Goal: Communication & Community: Answer question/provide support

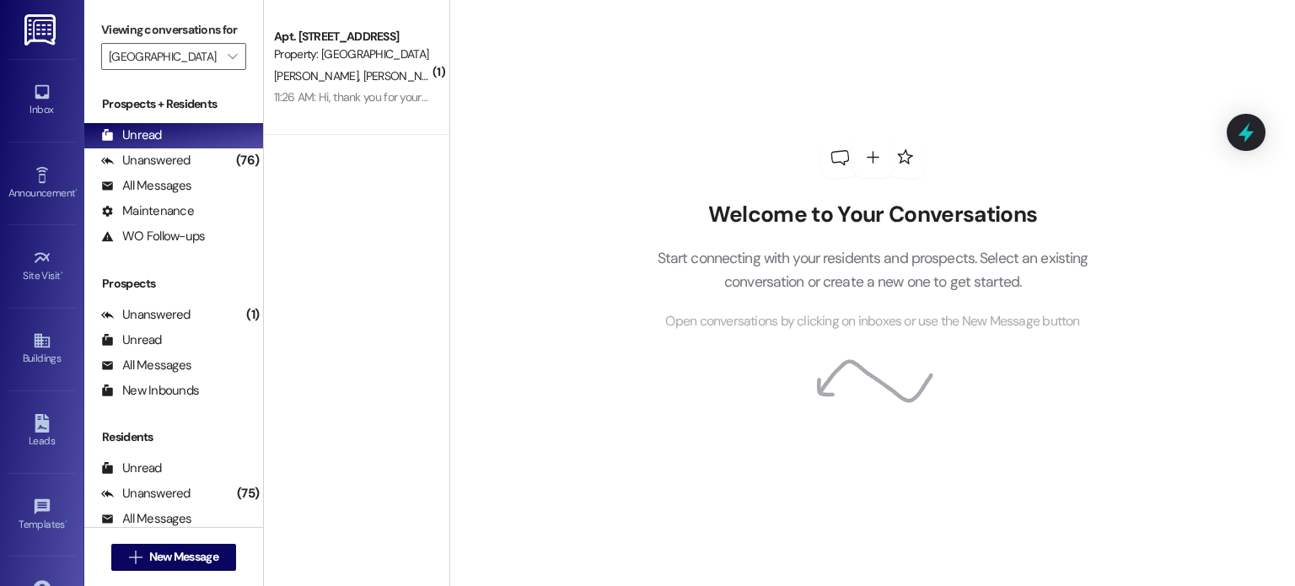
click at [44, 30] on img at bounding box center [41, 29] width 35 height 31
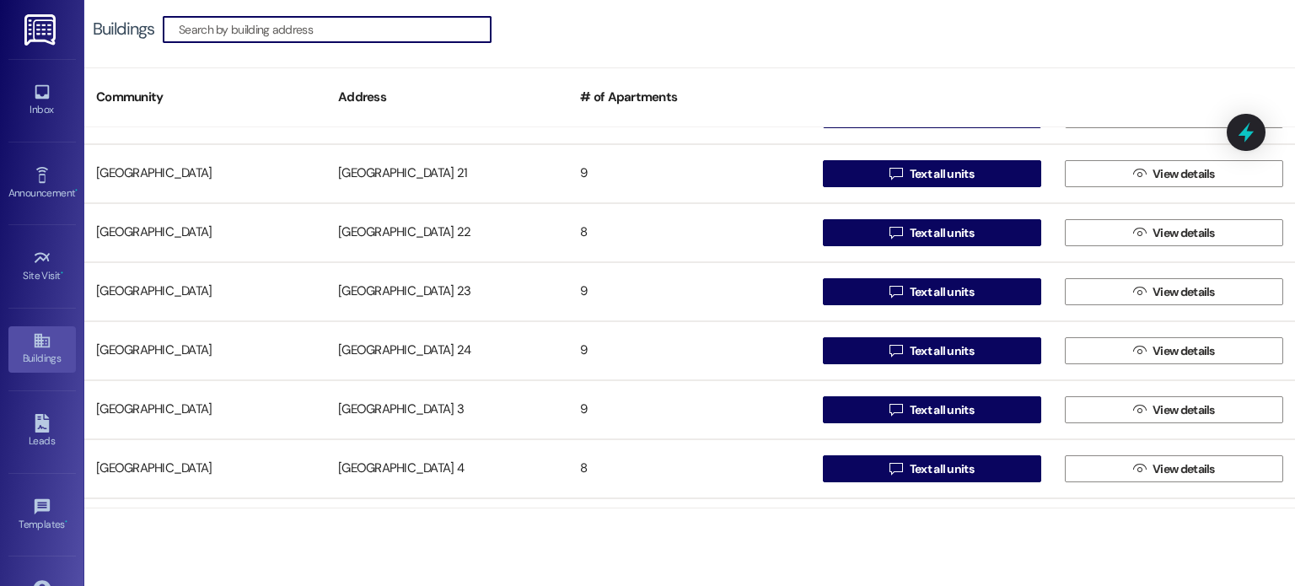
scroll to position [1012, 0]
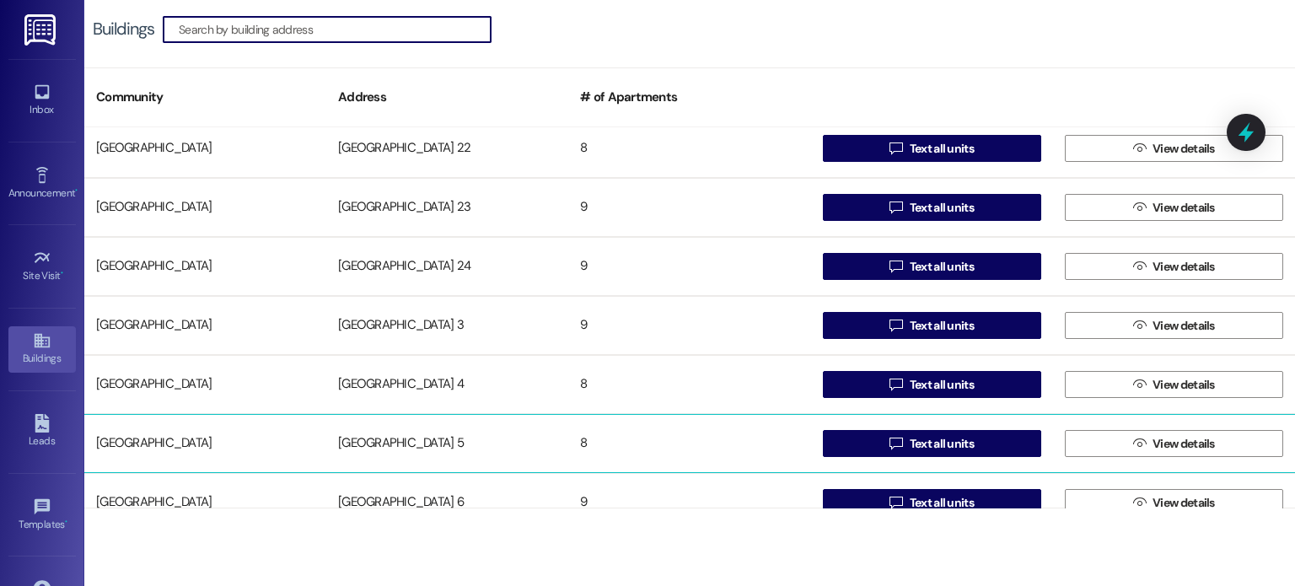
click at [393, 438] on div "[GEOGRAPHIC_DATA] 5" at bounding box center [447, 444] width 242 height 34
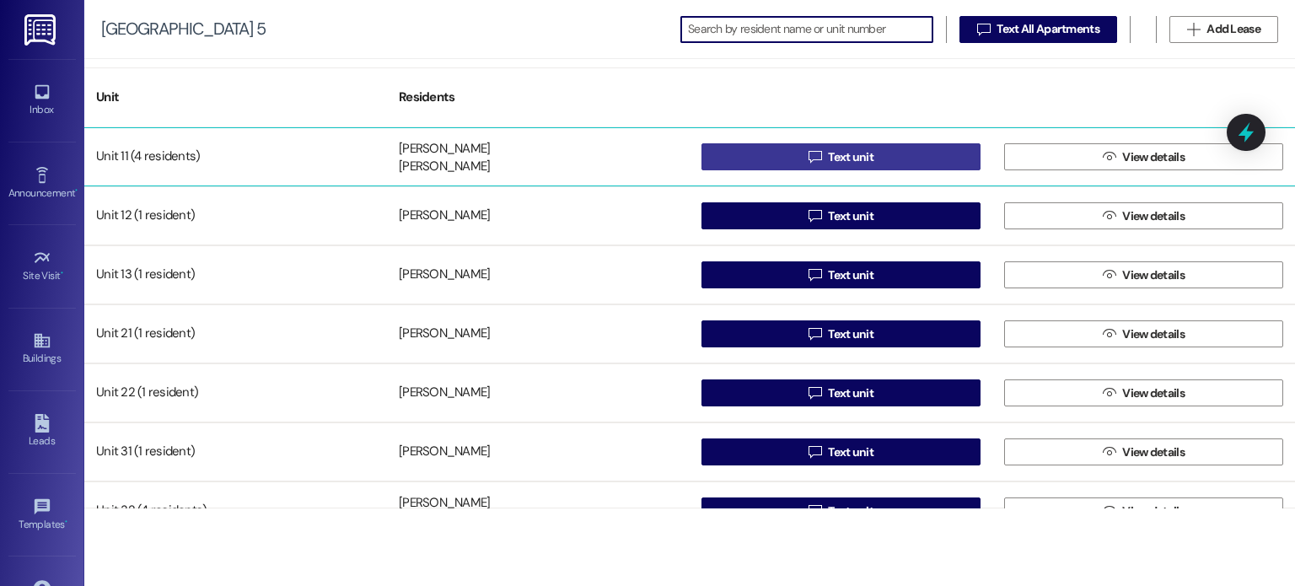
click at [734, 156] on button " Text unit" at bounding box center [840, 156] width 279 height 27
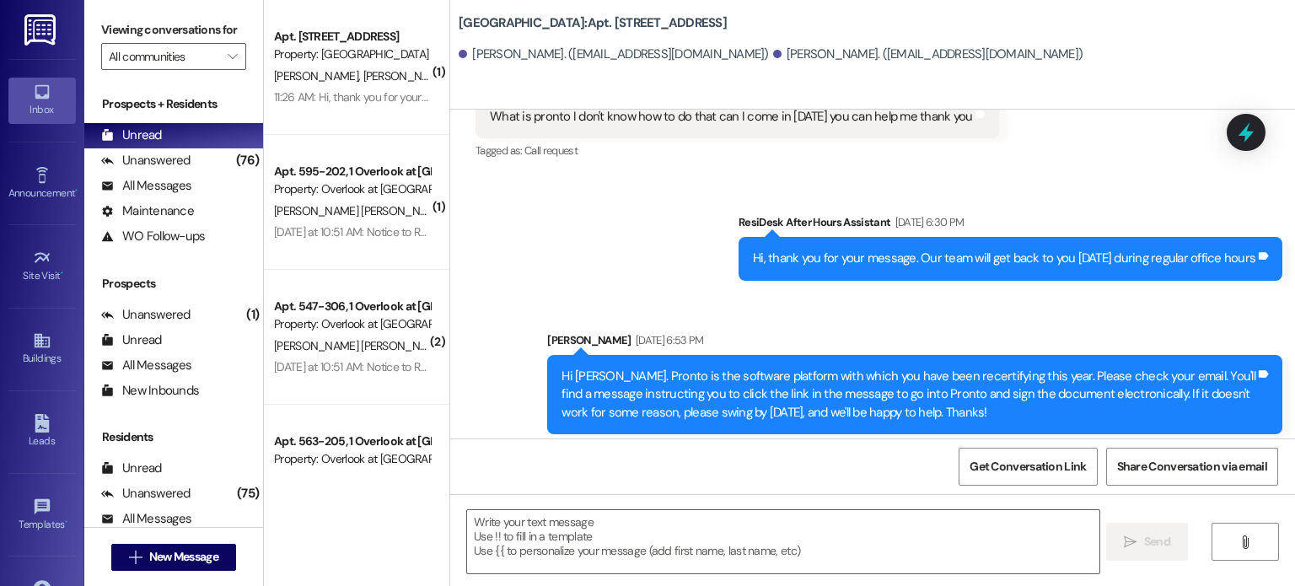
scroll to position [34924, 0]
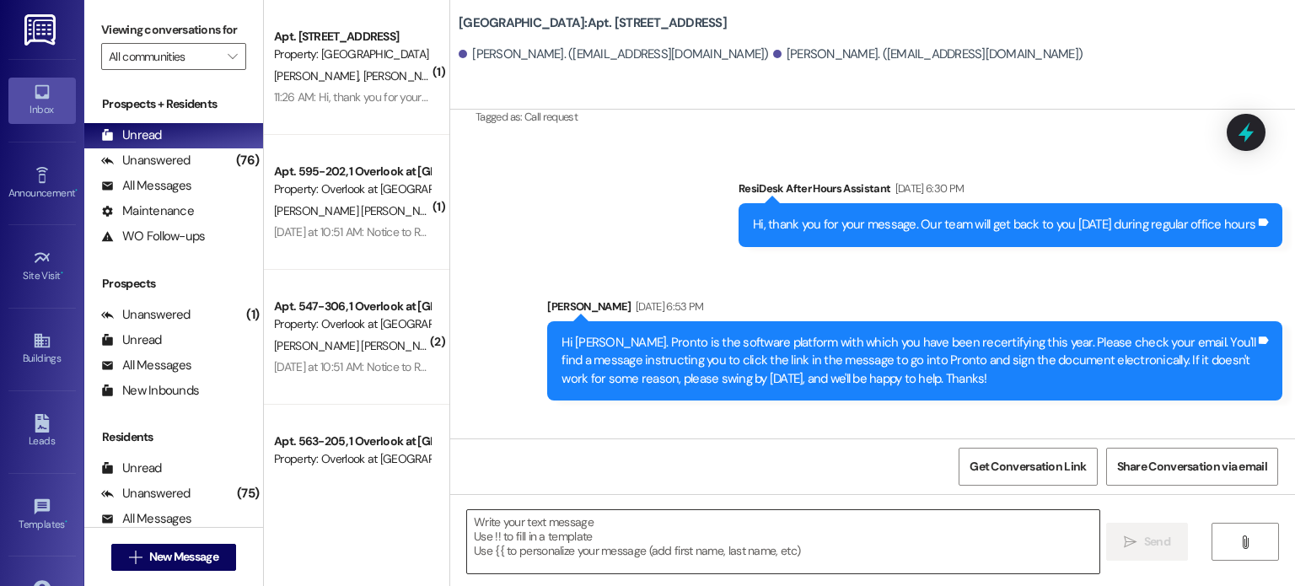
click at [560, 518] on textarea at bounding box center [782, 541] width 631 height 63
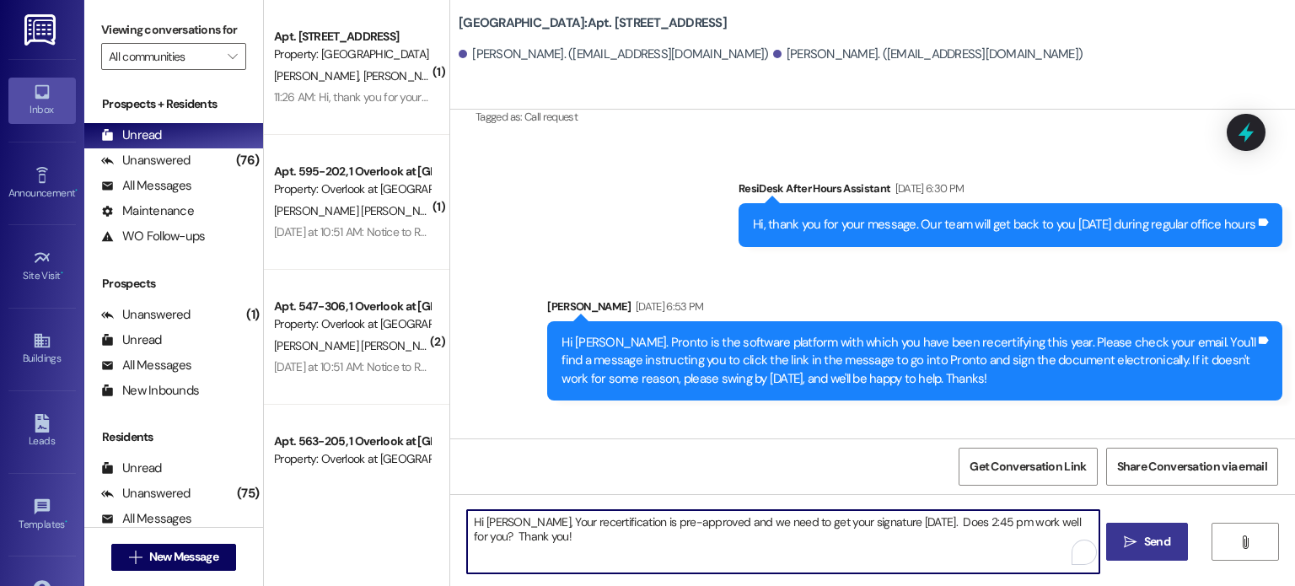
type textarea "Hi [PERSON_NAME], Your recertification is pre-approved and we need to get your …"
click at [1146, 545] on span "Send" at bounding box center [1157, 542] width 26 height 18
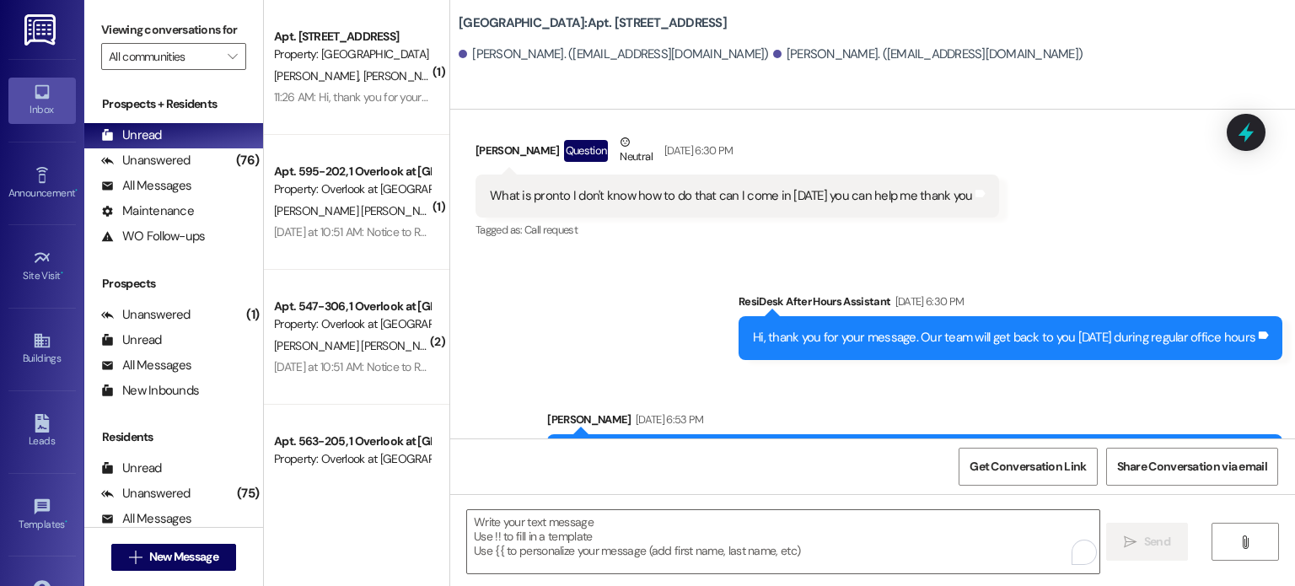
scroll to position [34806, 0]
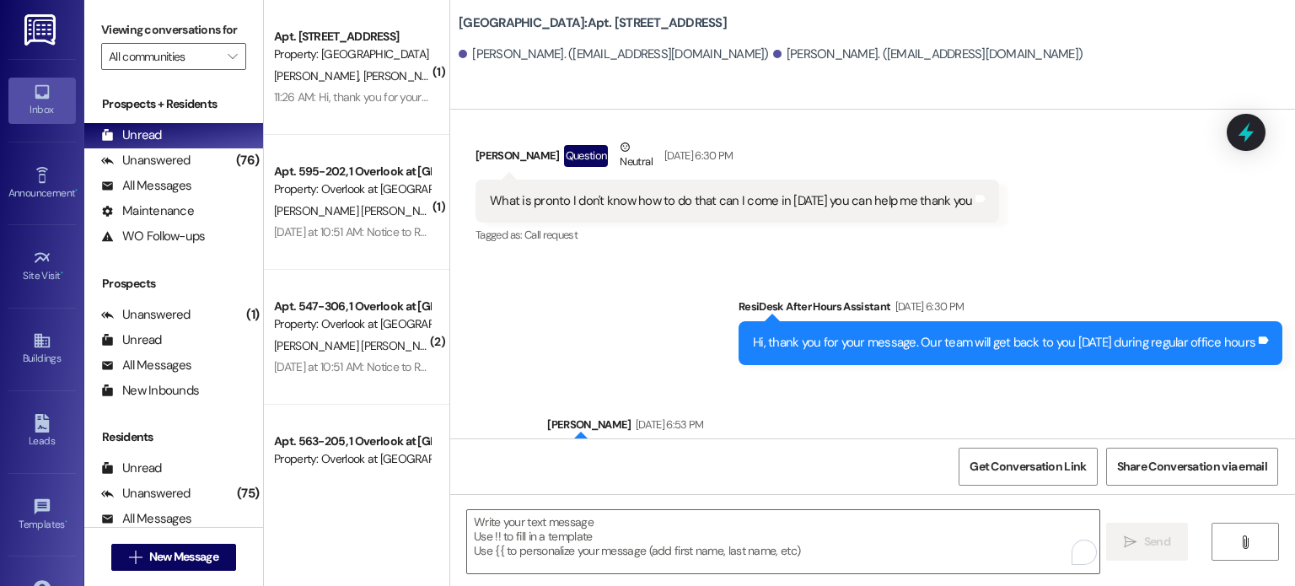
click at [38, 27] on img at bounding box center [41, 29] width 35 height 31
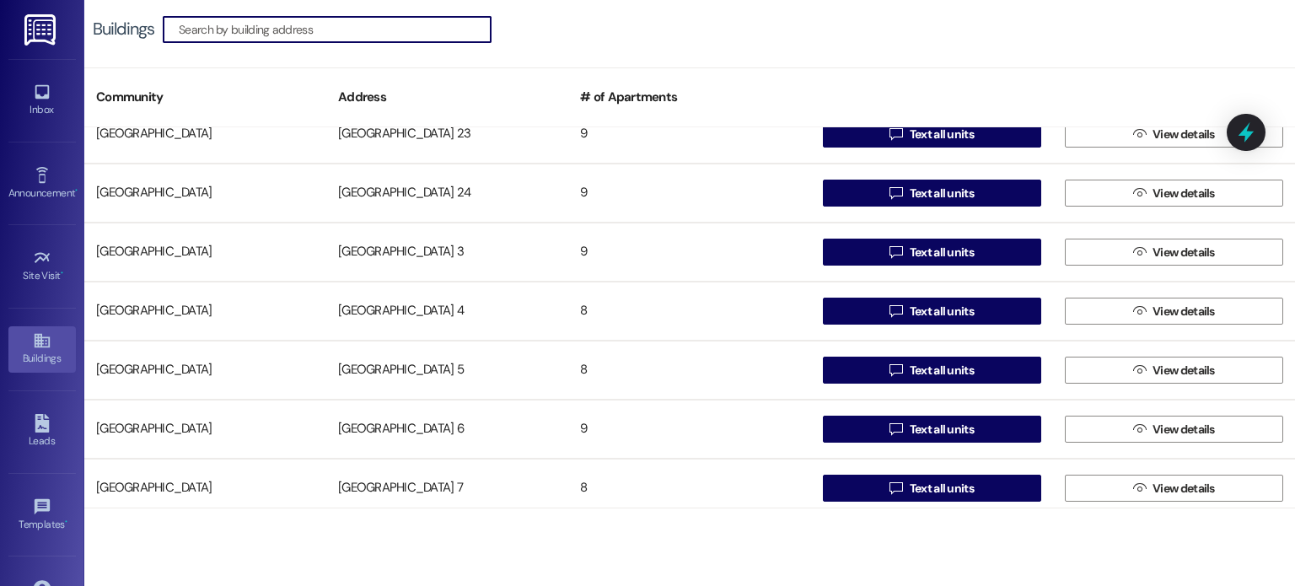
scroll to position [1096, 0]
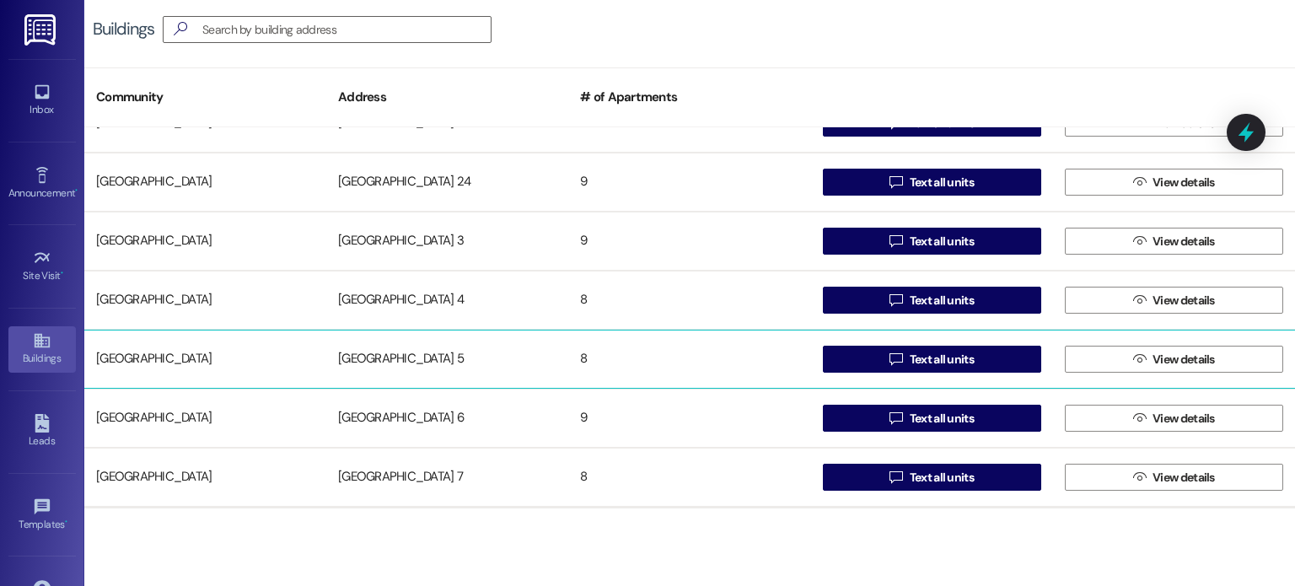
click at [416, 359] on div "[GEOGRAPHIC_DATA] 5" at bounding box center [447, 359] width 242 height 34
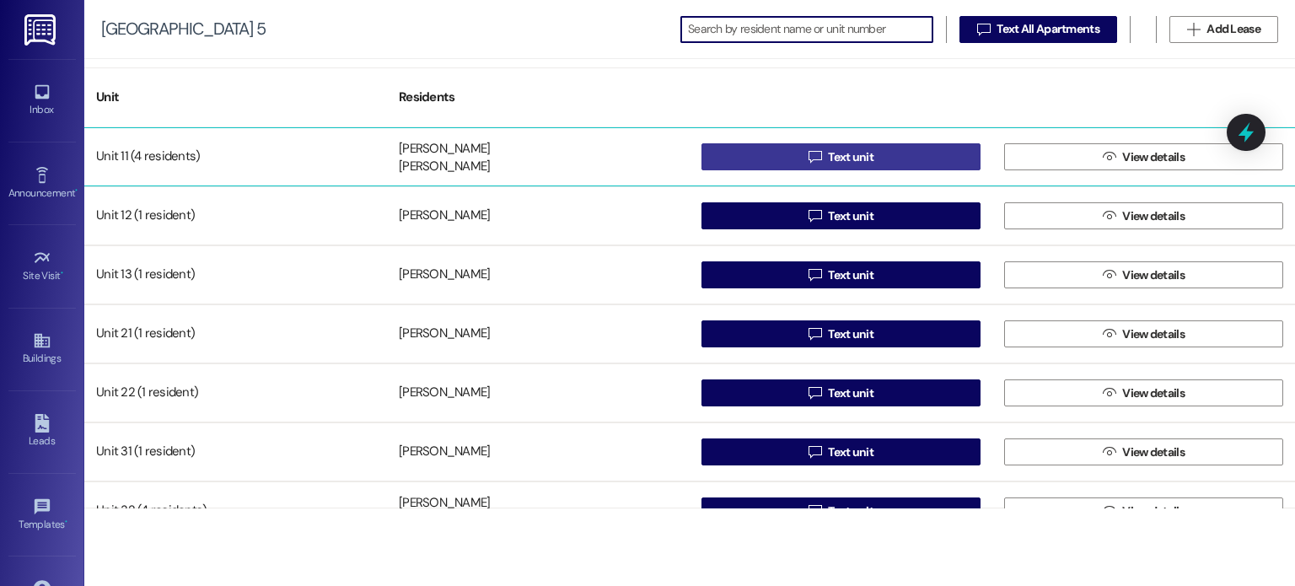
click at [725, 154] on button " Text unit" at bounding box center [840, 156] width 279 height 27
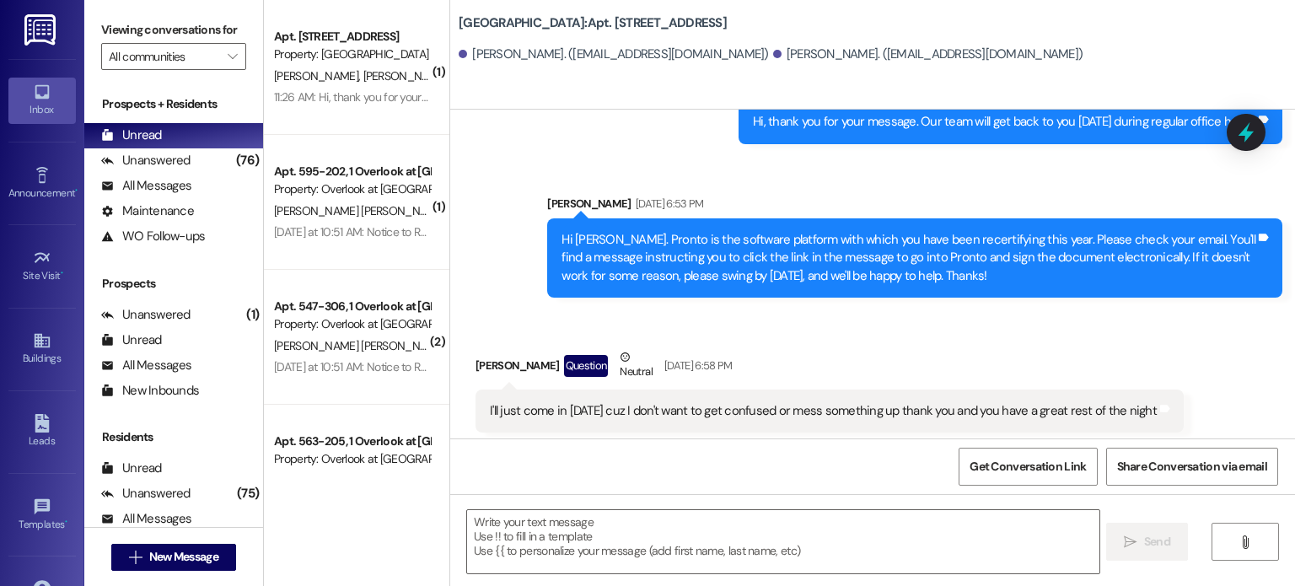
scroll to position [35041, 0]
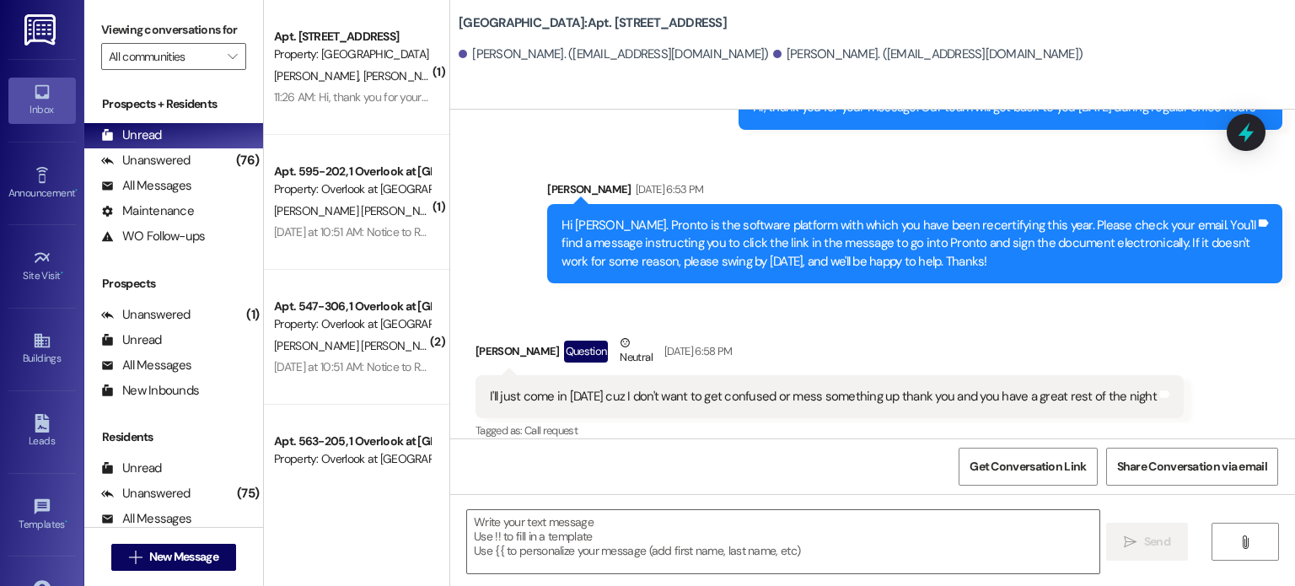
click at [33, 28] on img at bounding box center [41, 29] width 35 height 31
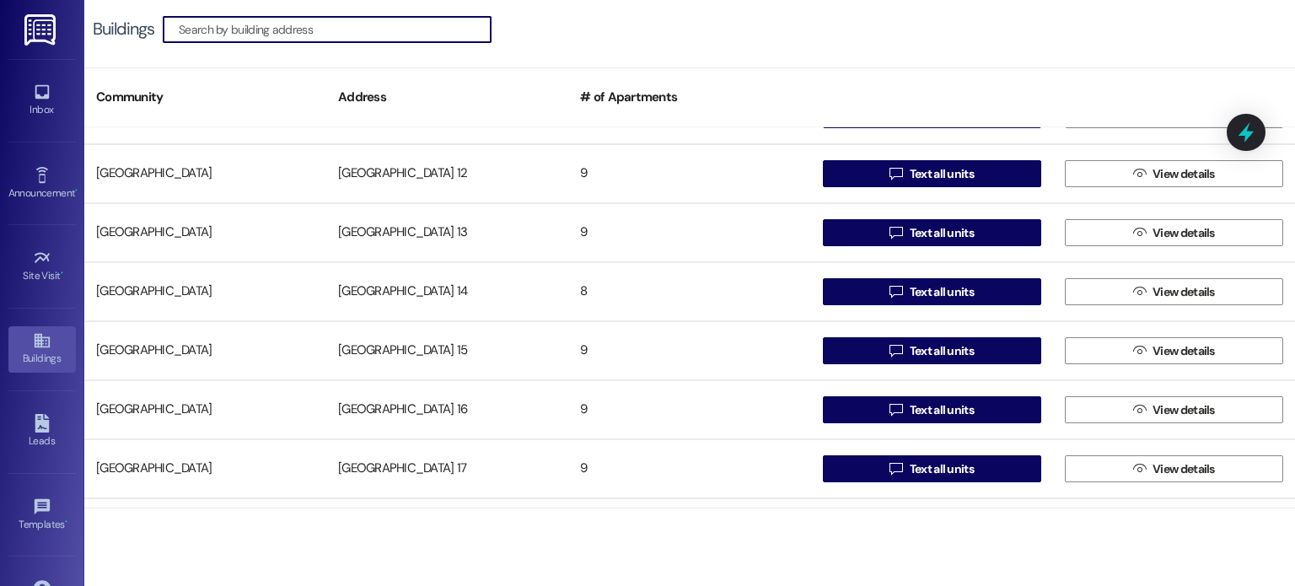
scroll to position [422, 0]
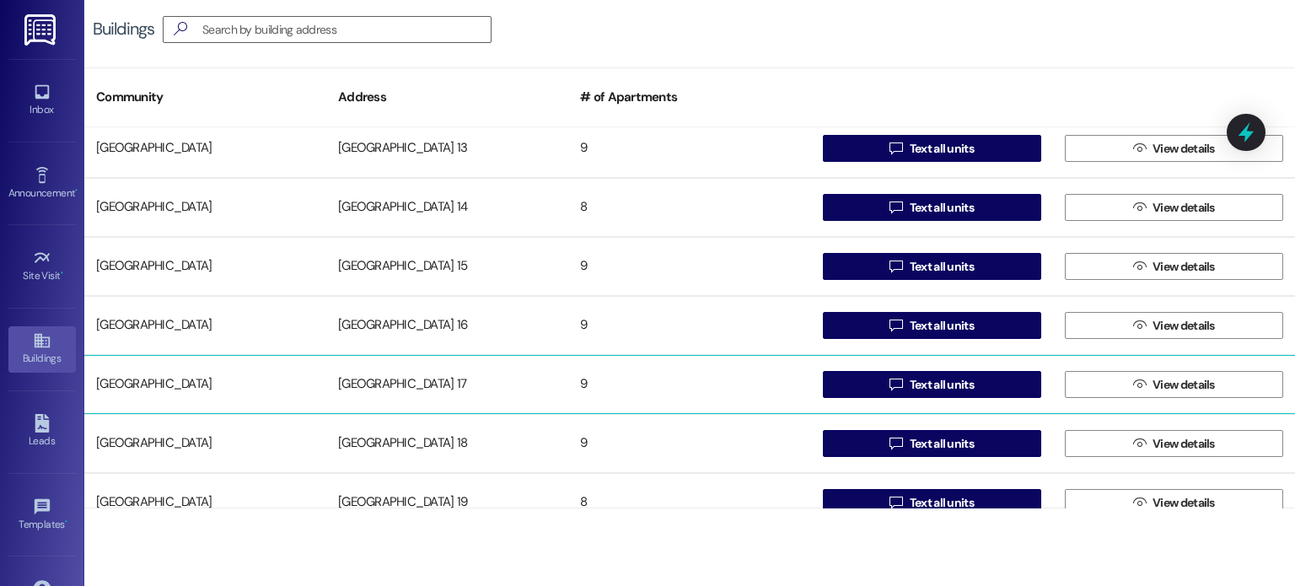
click at [416, 375] on div "[GEOGRAPHIC_DATA] 17" at bounding box center [447, 385] width 242 height 34
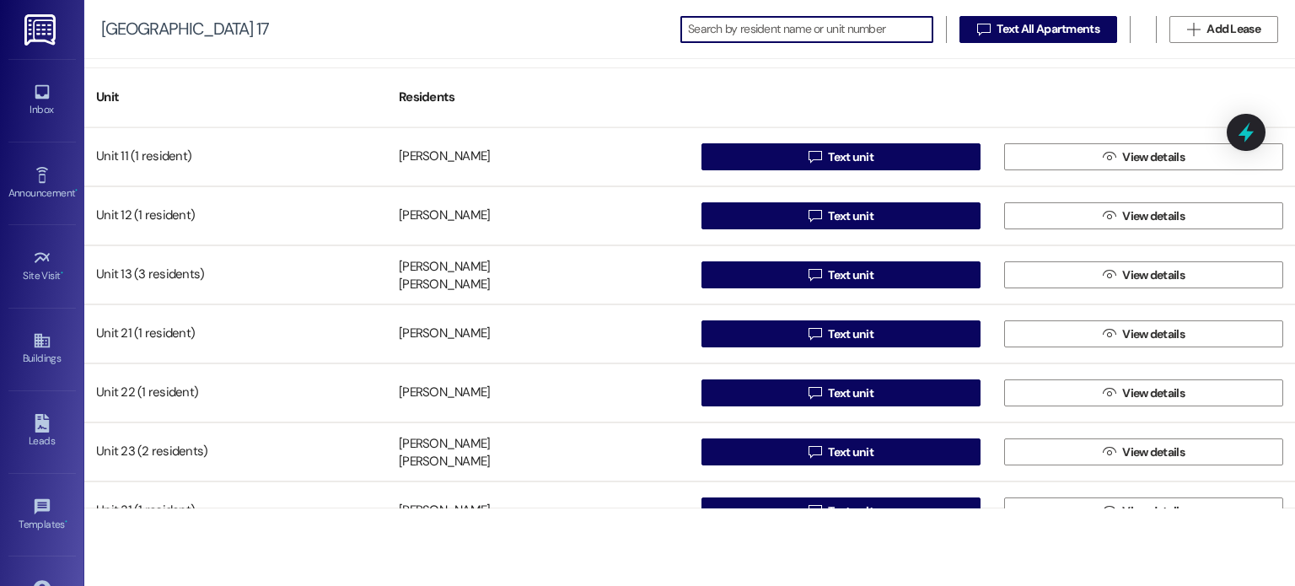
scroll to position [150, 0]
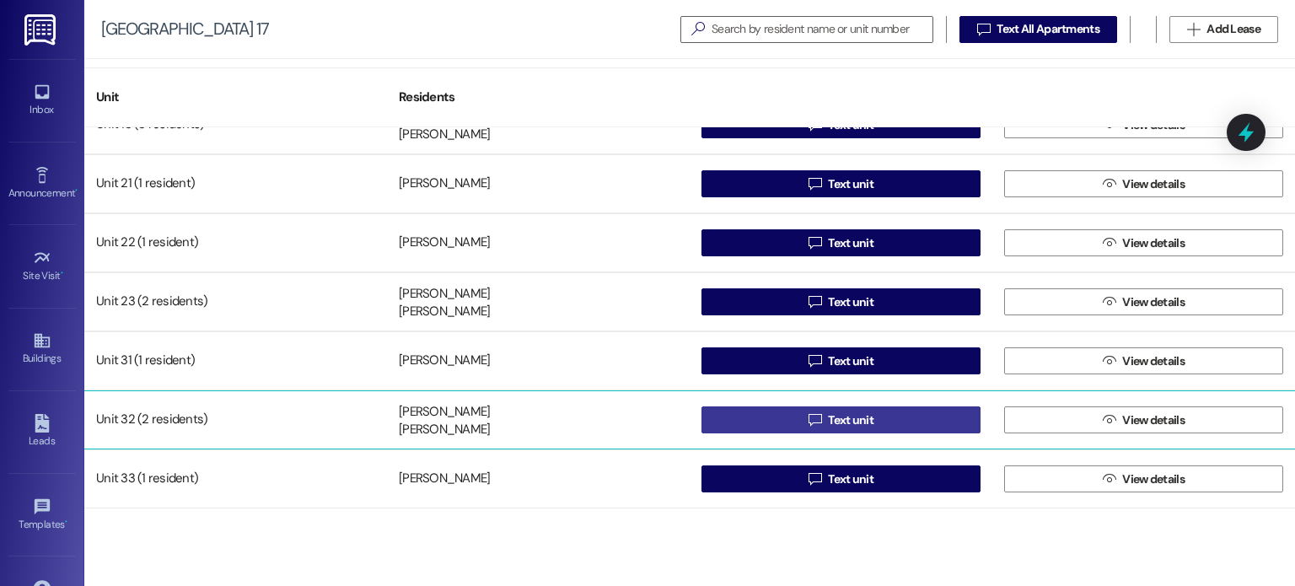
click at [748, 416] on button " Text unit" at bounding box center [840, 419] width 279 height 27
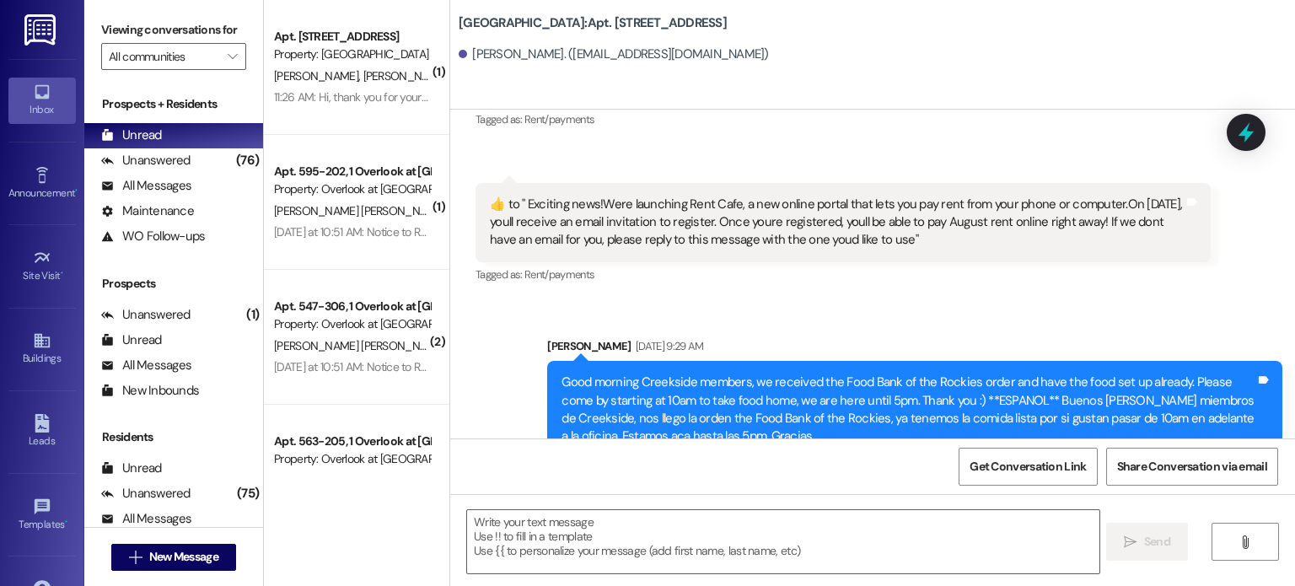
scroll to position [31594, 0]
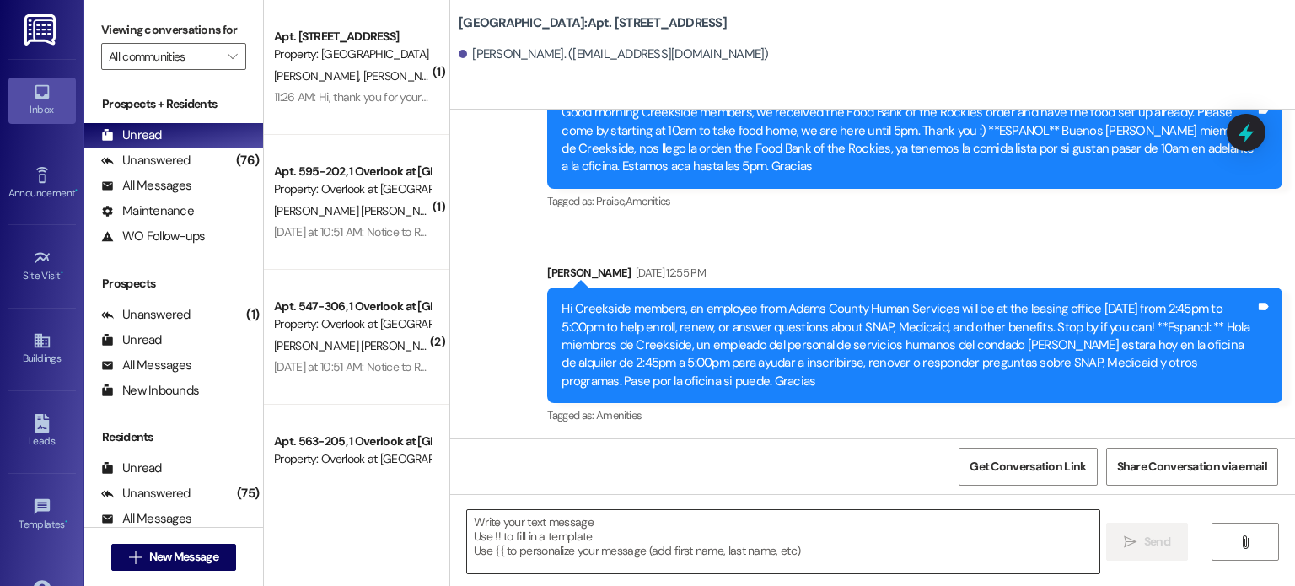
click at [532, 534] on textarea at bounding box center [782, 541] width 631 height 63
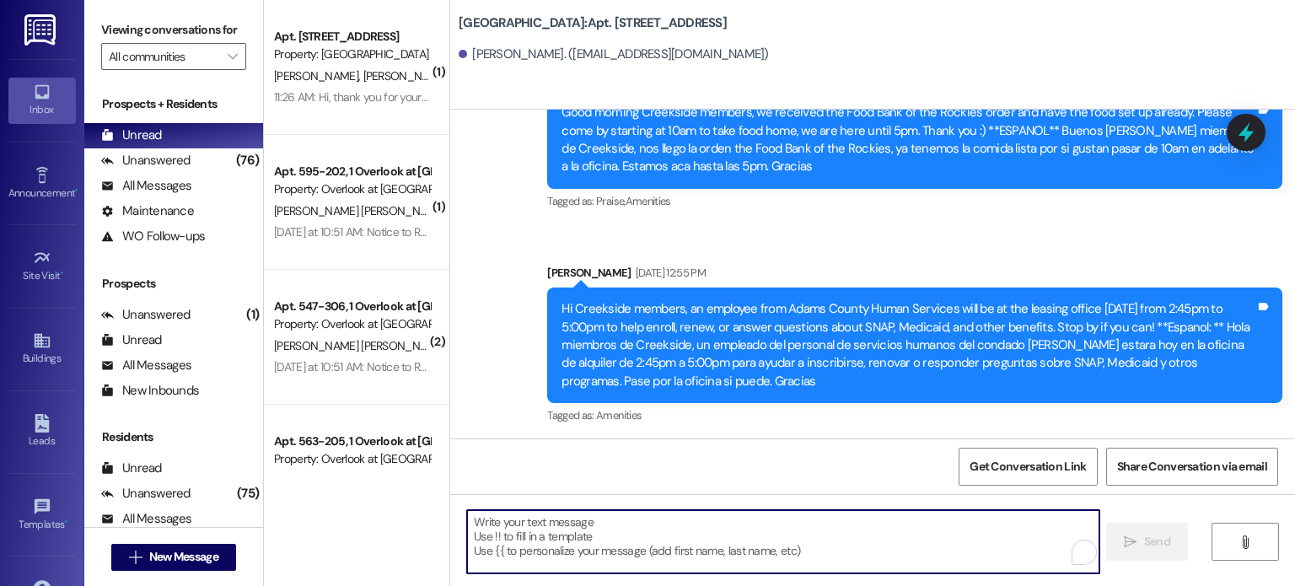
click at [538, 524] on textarea "To enrich screen reader interactions, please activate Accessibility in Grammarl…" at bounding box center [782, 541] width 631 height 63
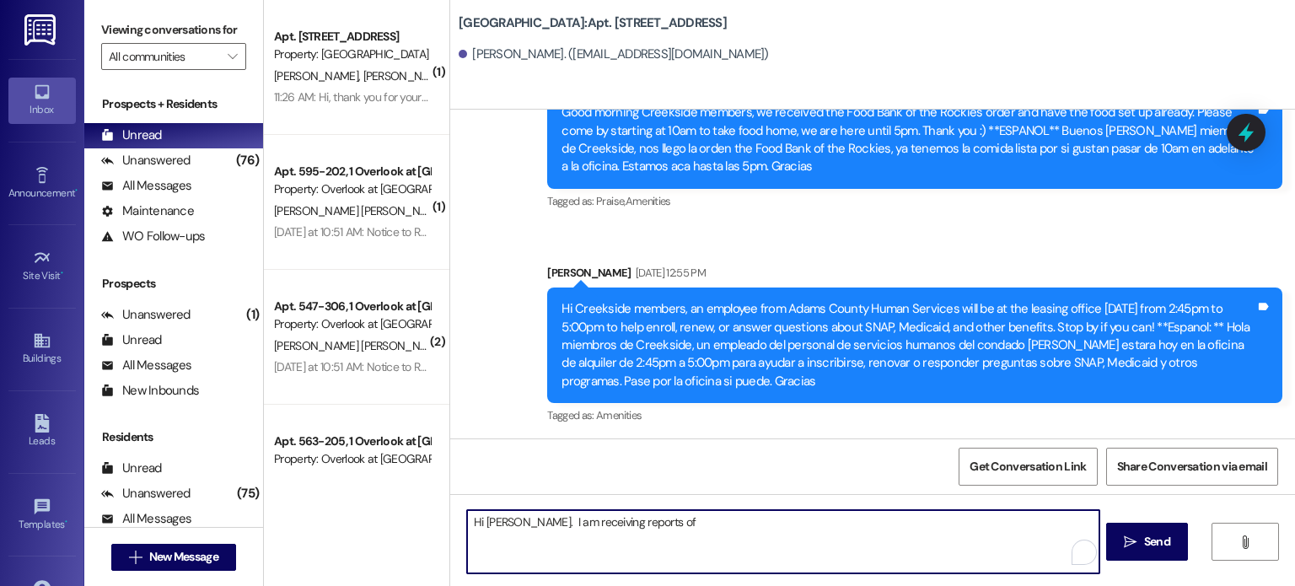
paste textarea "letting homeless people to her apartment she stated that [DATE] night the Membe…"
click at [627, 519] on textarea "Hi [PERSON_NAME]. I am receiving reports of letting homeless people to her apar…" at bounding box center [782, 541] width 631 height 63
drag, startPoint x: 627, startPoint y: 519, endPoint x: 658, endPoint y: 518, distance: 30.4
click at [658, 518] on textarea "Hi [PERSON_NAME]. I am receiving reports of letting homeless people to her apar…" at bounding box center [782, 541] width 631 height 63
drag, startPoint x: 715, startPoint y: 521, endPoint x: 742, endPoint y: 525, distance: 27.3
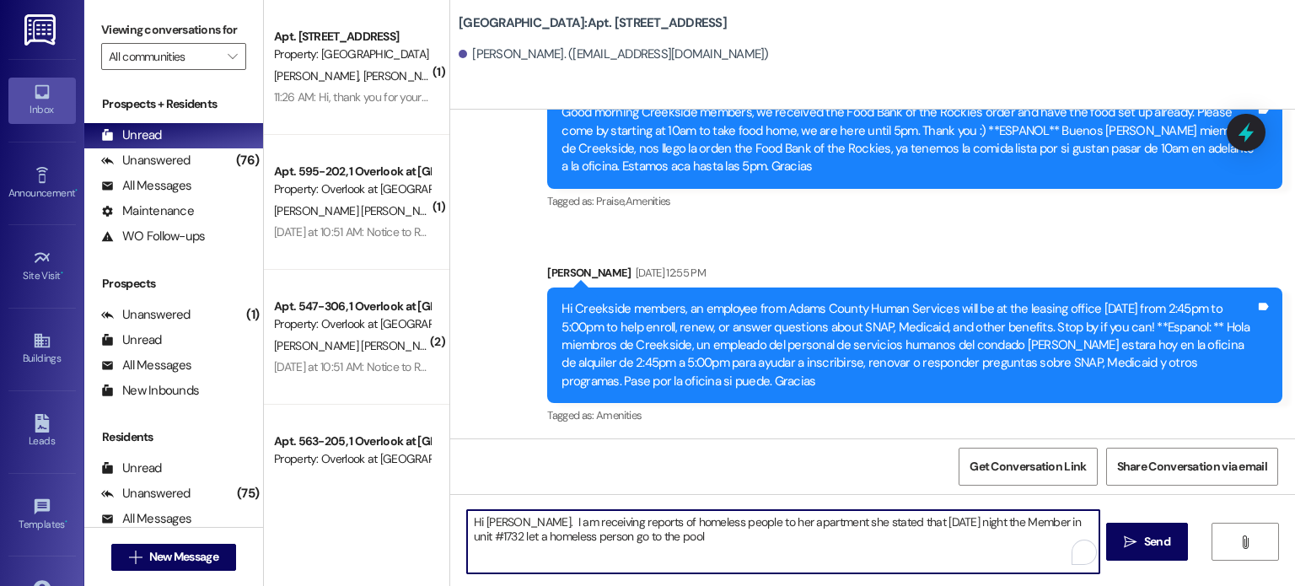
click at [742, 525] on textarea "Hi [PERSON_NAME]. I am receiving reports of homeless people to her apartment sh…" at bounding box center [782, 541] width 631 height 63
click at [797, 523] on textarea "Hi [PERSON_NAME]. I am receiving reports of homeless people staying with you an…" at bounding box center [782, 541] width 631 height 63
click at [526, 538] on textarea "Hi [PERSON_NAME]. I am receiving reports of homeless people staying with you pe…" at bounding box center [782, 541] width 631 height 63
drag, startPoint x: 509, startPoint y: 553, endPoint x: 454, endPoint y: 524, distance: 62.2
click at [458, 524] on div "Hi [PERSON_NAME]. I am receiving reports of homeless people staying with you pe…" at bounding box center [774, 541] width 633 height 65
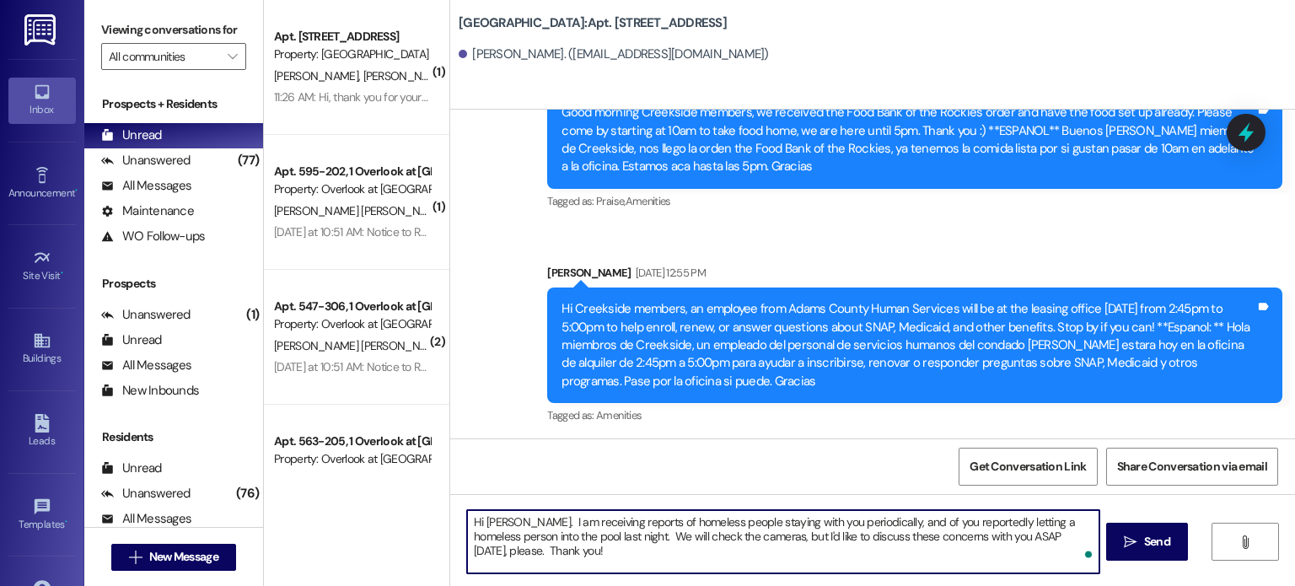
click at [766, 531] on textarea "Hi [PERSON_NAME]. I am receiving reports of homeless people staying with you pe…" at bounding box center [782, 541] width 631 height 63
drag, startPoint x: 753, startPoint y: 524, endPoint x: 792, endPoint y: 524, distance: 39.6
click at [792, 524] on textarea "Hi [PERSON_NAME]. I am receiving reports of homeless people staying with you pe…" at bounding box center [782, 541] width 631 height 63
drag, startPoint x: 531, startPoint y: 552, endPoint x: 449, endPoint y: 508, distance: 93.5
click at [458, 509] on div "Hi [PERSON_NAME]. I am receiving reports of homeless people staying in your hom…" at bounding box center [774, 541] width 633 height 65
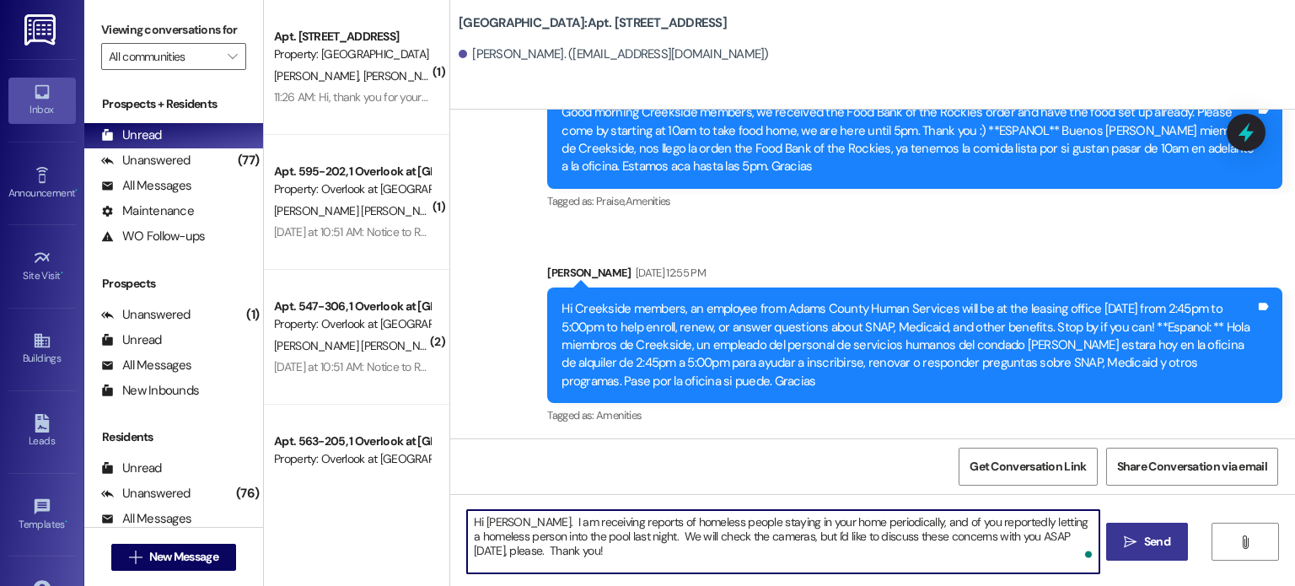
type textarea "Hi [PERSON_NAME]. I am receiving reports of homeless people staying in your hom…"
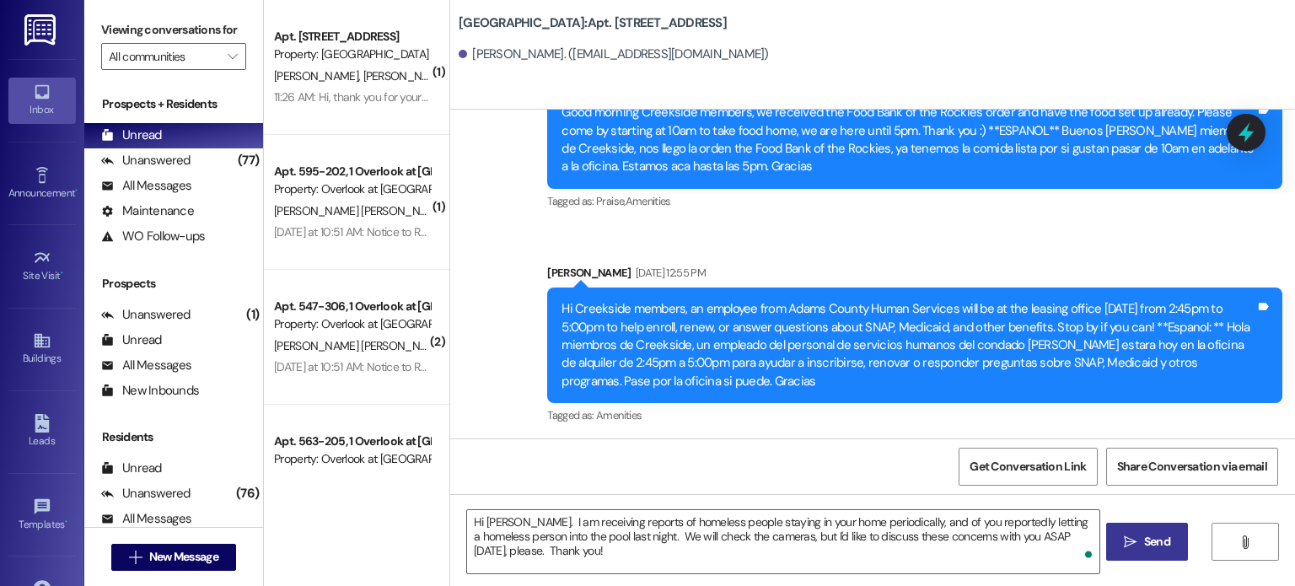
click at [1144, 540] on span "Send" at bounding box center [1157, 542] width 26 height 18
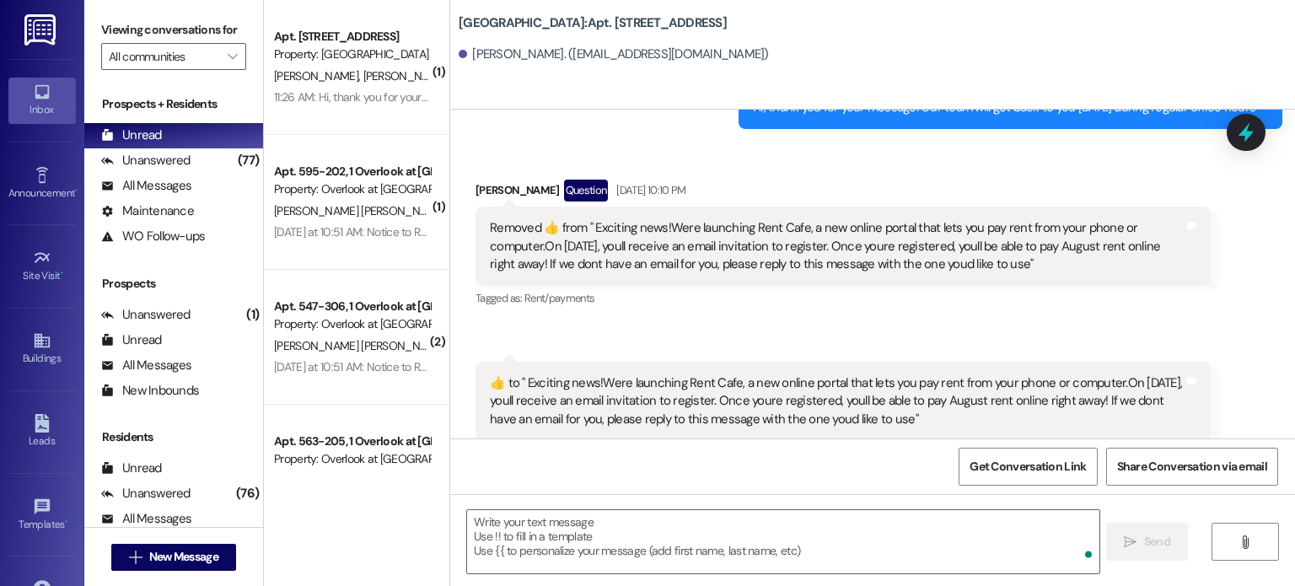
scroll to position [30987, 0]
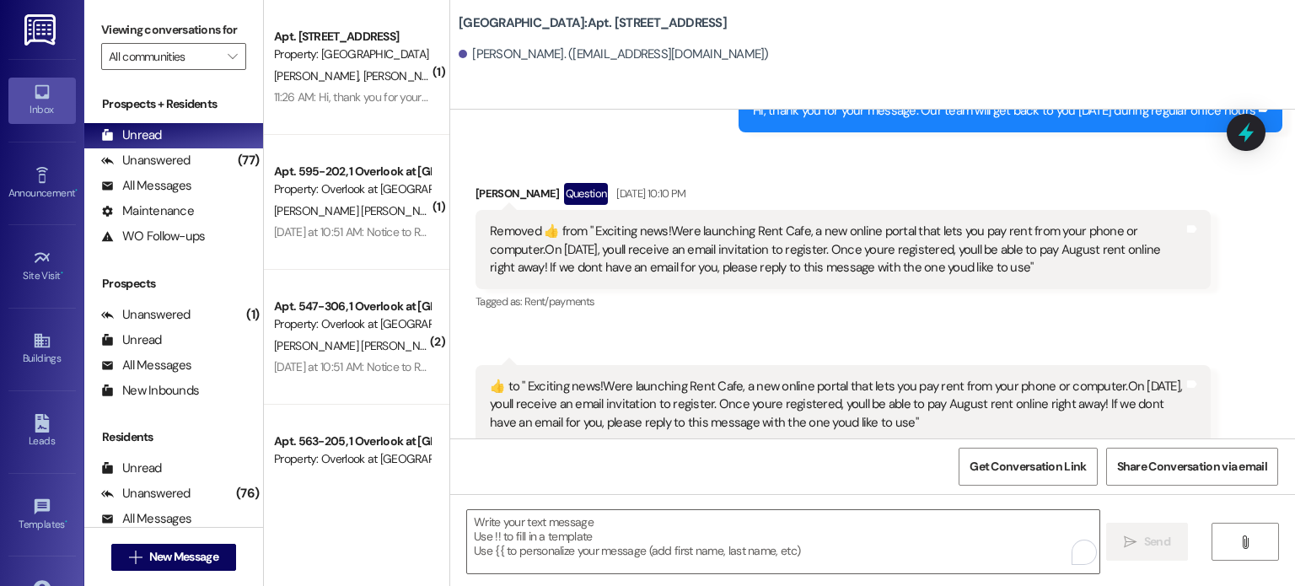
click at [29, 21] on img at bounding box center [41, 29] width 35 height 31
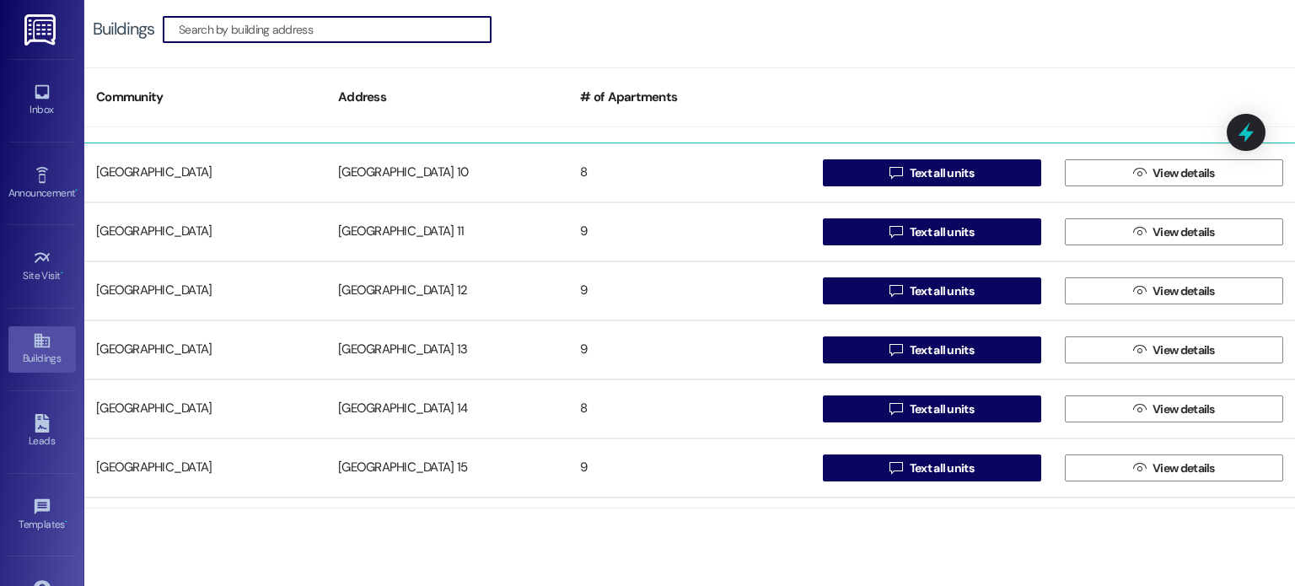
scroll to position [253, 0]
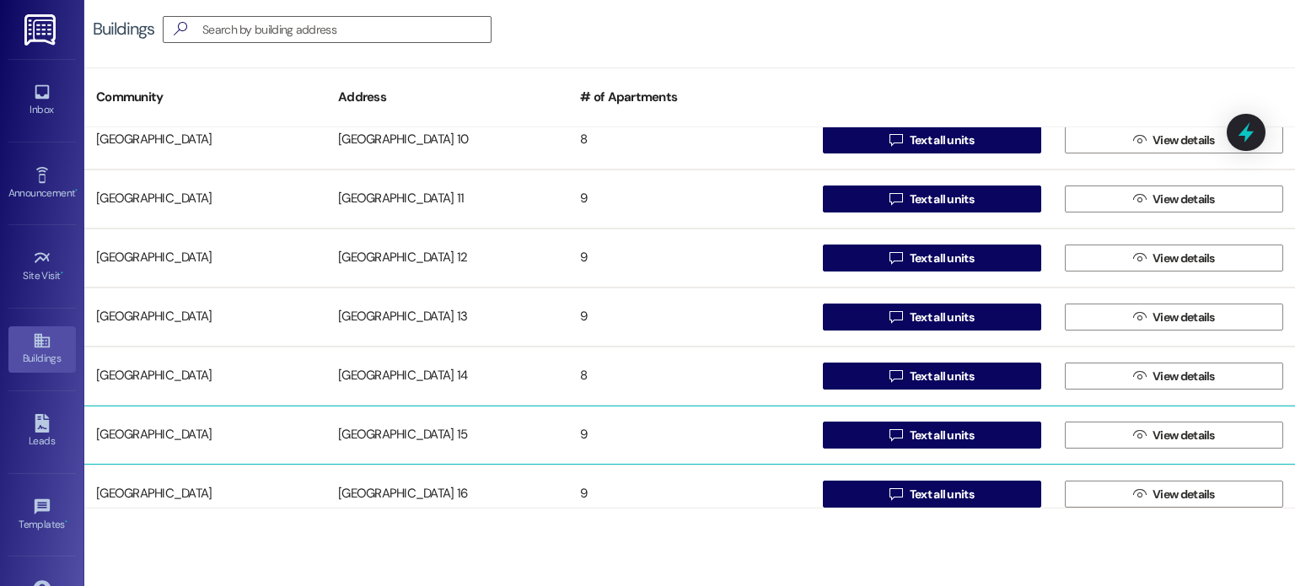
click at [405, 438] on div "[GEOGRAPHIC_DATA] 15" at bounding box center [447, 435] width 242 height 34
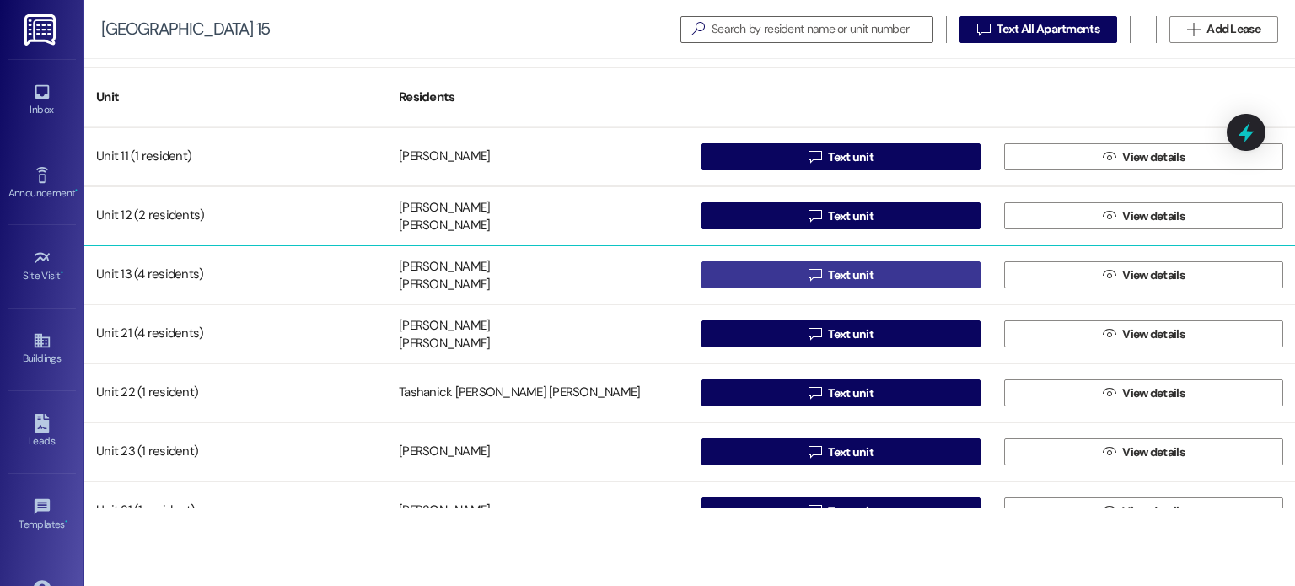
click at [744, 272] on button " Text unit" at bounding box center [840, 274] width 279 height 27
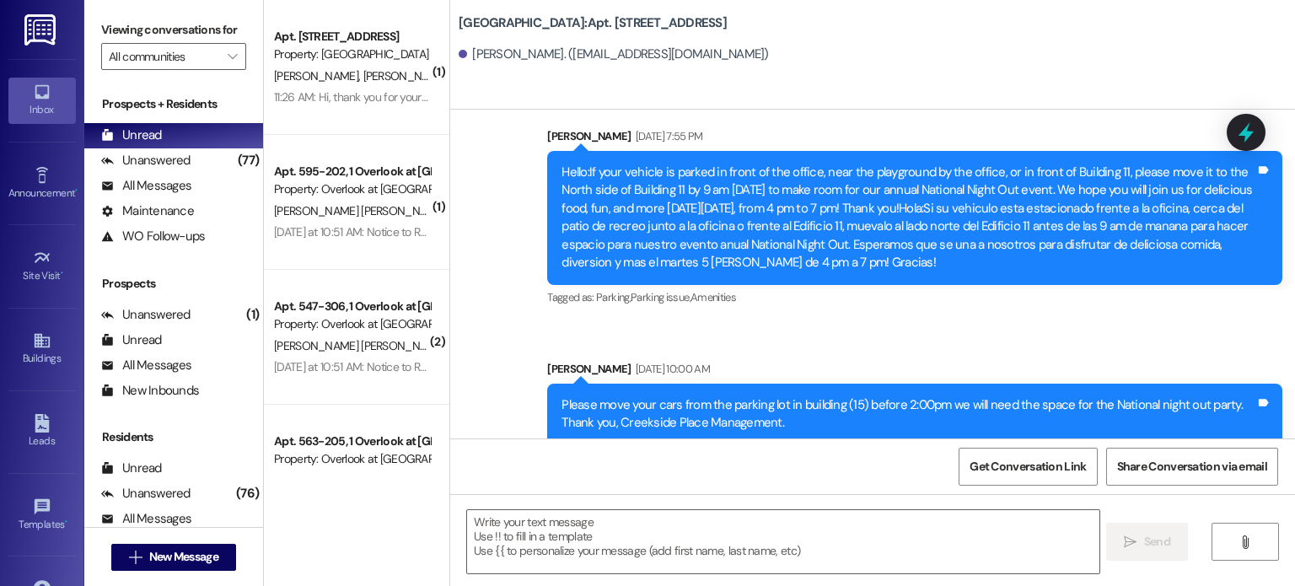
scroll to position [16501, 0]
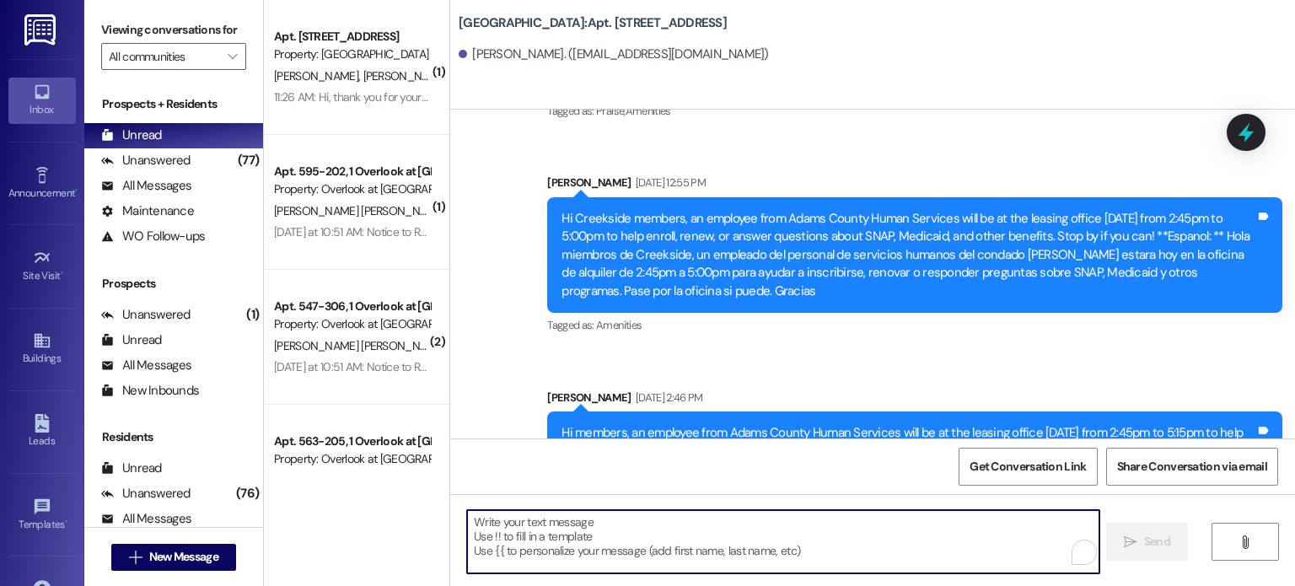
click at [496, 531] on textarea "To enrich screen reader interactions, please activate Accessibility in Grammarl…" at bounding box center [782, 541] width 631 height 63
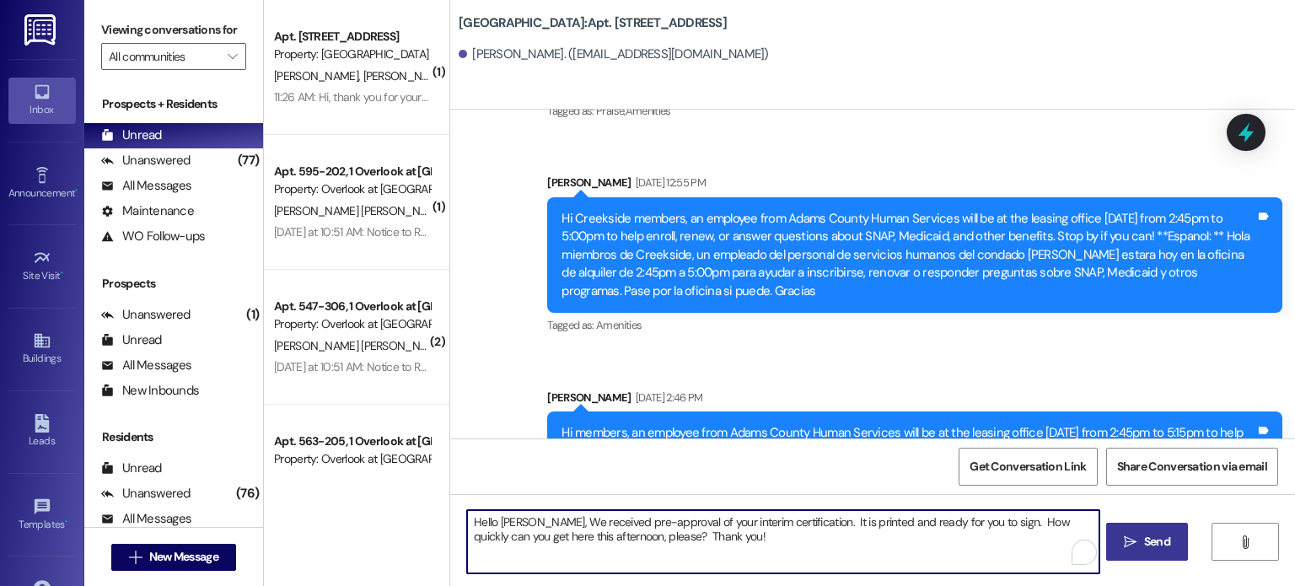
type textarea "Hello [PERSON_NAME], We received pre-approval of your interim certification. It…"
click at [1137, 538] on span " Send" at bounding box center [1146, 542] width 53 height 18
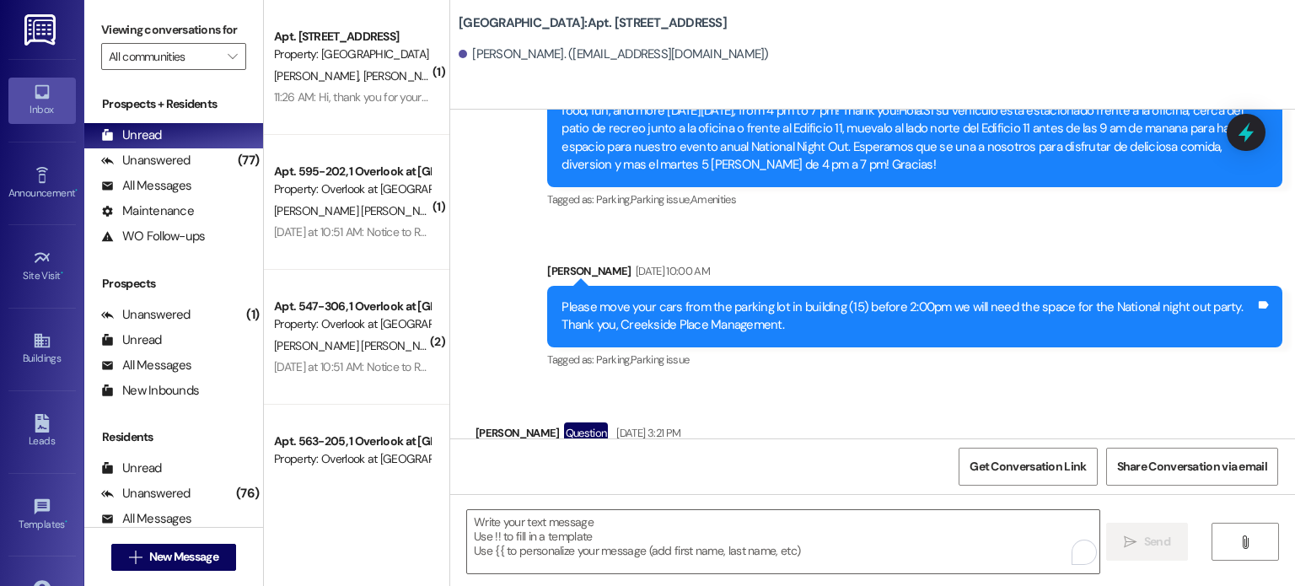
scroll to position [15633, 0]
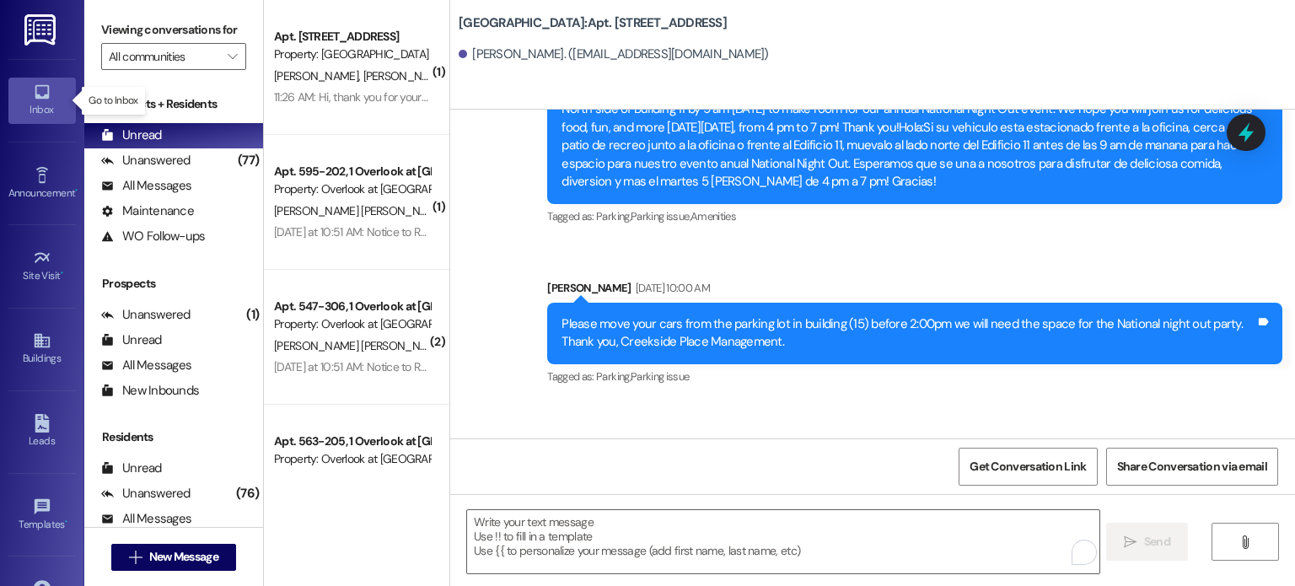
click at [44, 94] on icon at bounding box center [42, 92] width 14 height 14
click at [128, 53] on input "All communities" at bounding box center [164, 56] width 110 height 27
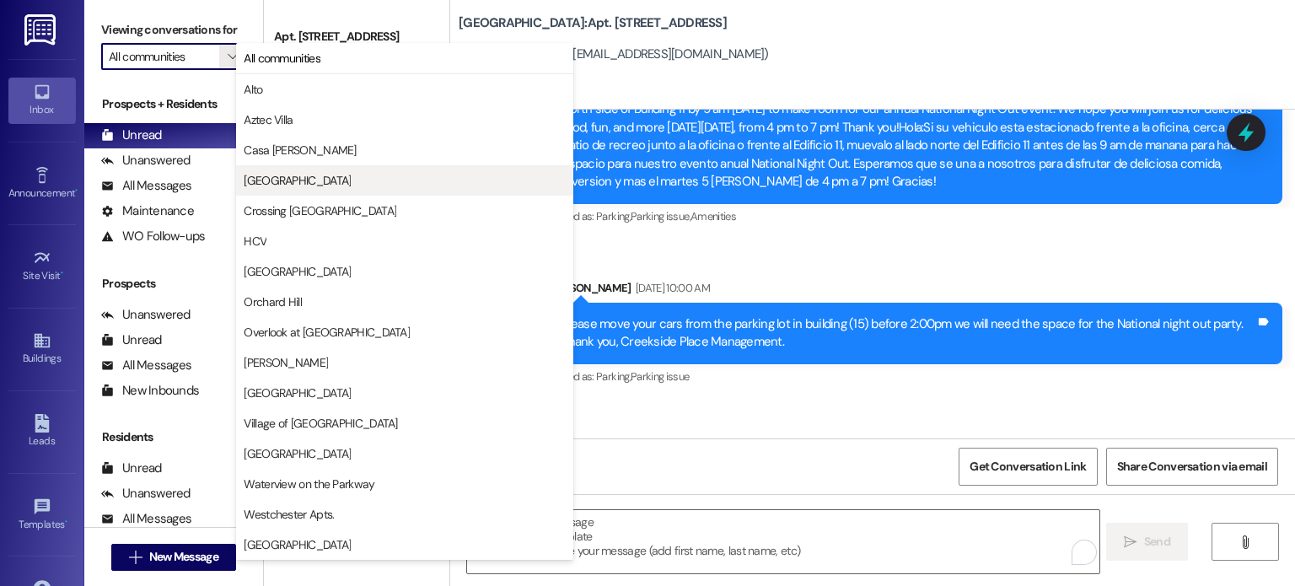
click at [263, 180] on span "[GEOGRAPHIC_DATA]" at bounding box center [297, 180] width 107 height 17
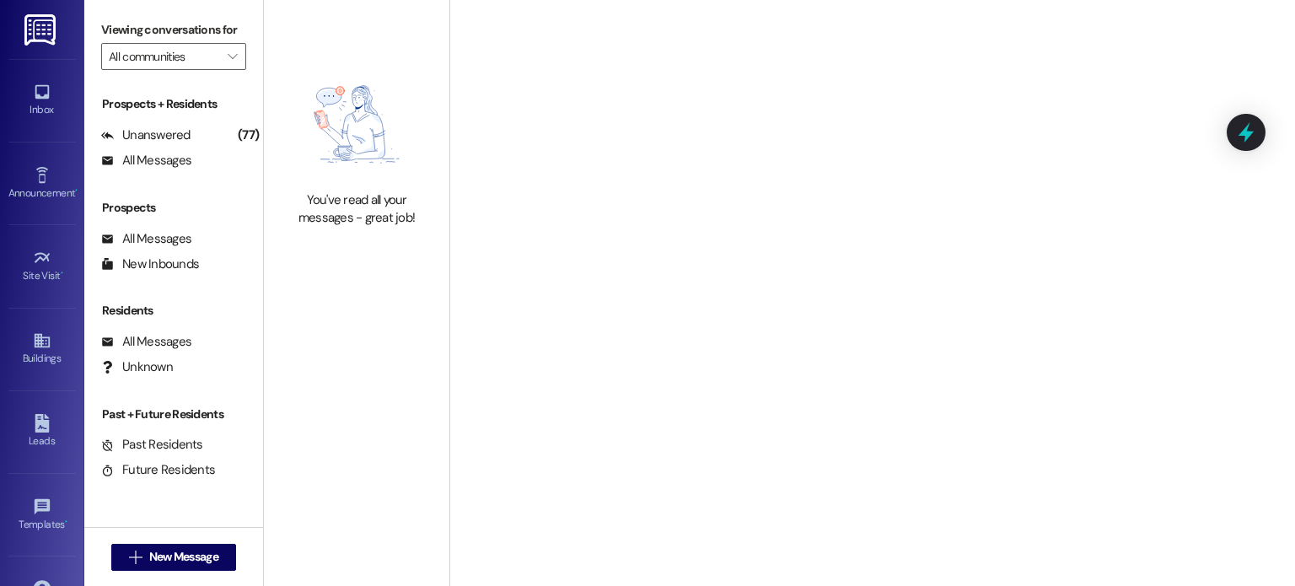
type input "[GEOGRAPHIC_DATA]"
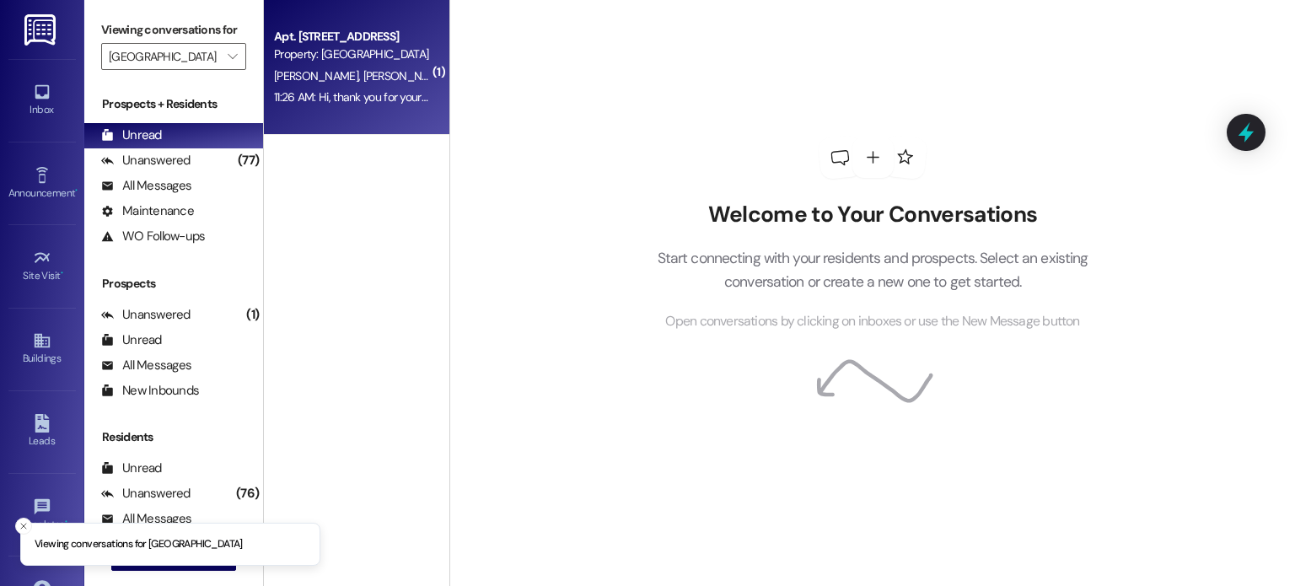
click at [316, 62] on div "Property: [GEOGRAPHIC_DATA]" at bounding box center [352, 55] width 156 height 18
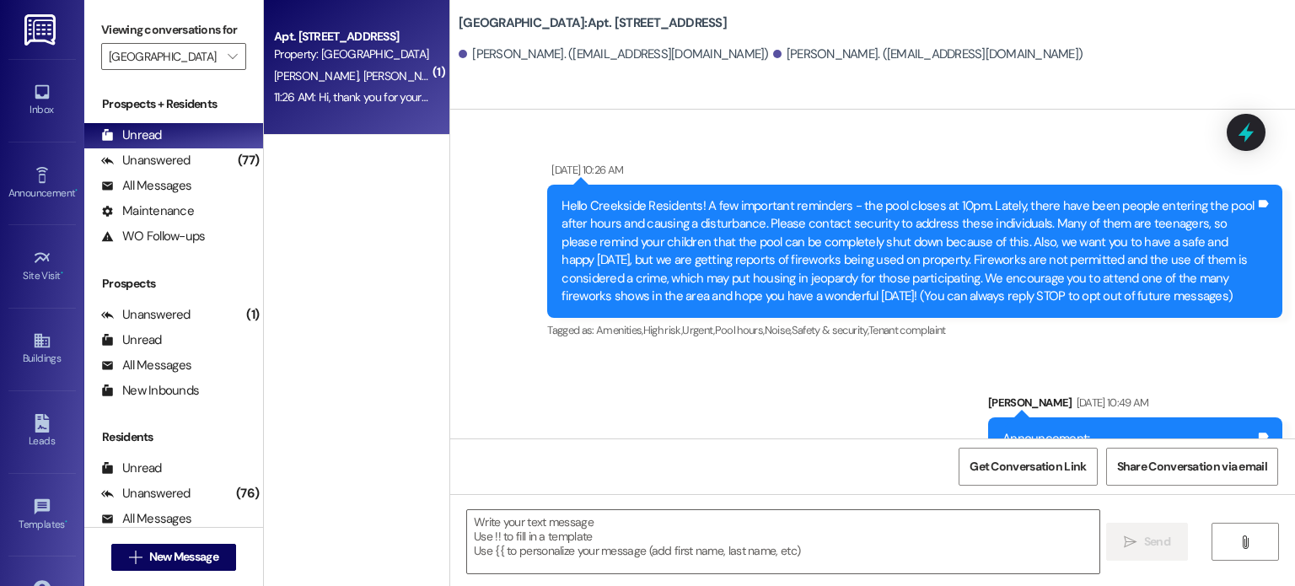
scroll to position [42436, 0]
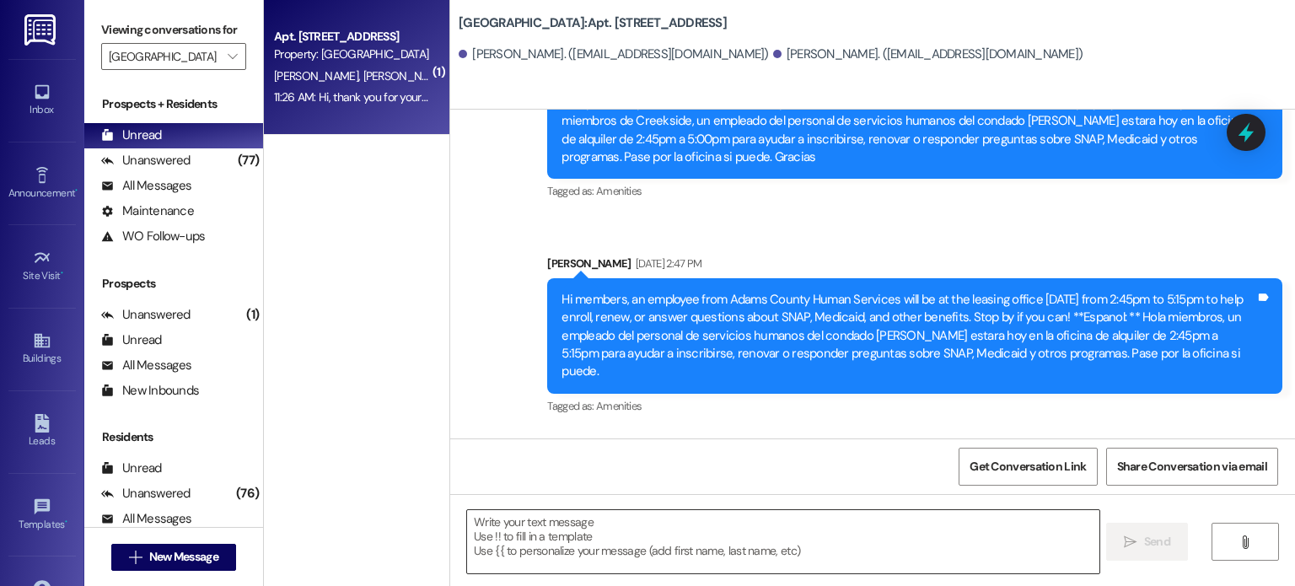
click at [534, 525] on textarea at bounding box center [782, 541] width 631 height 63
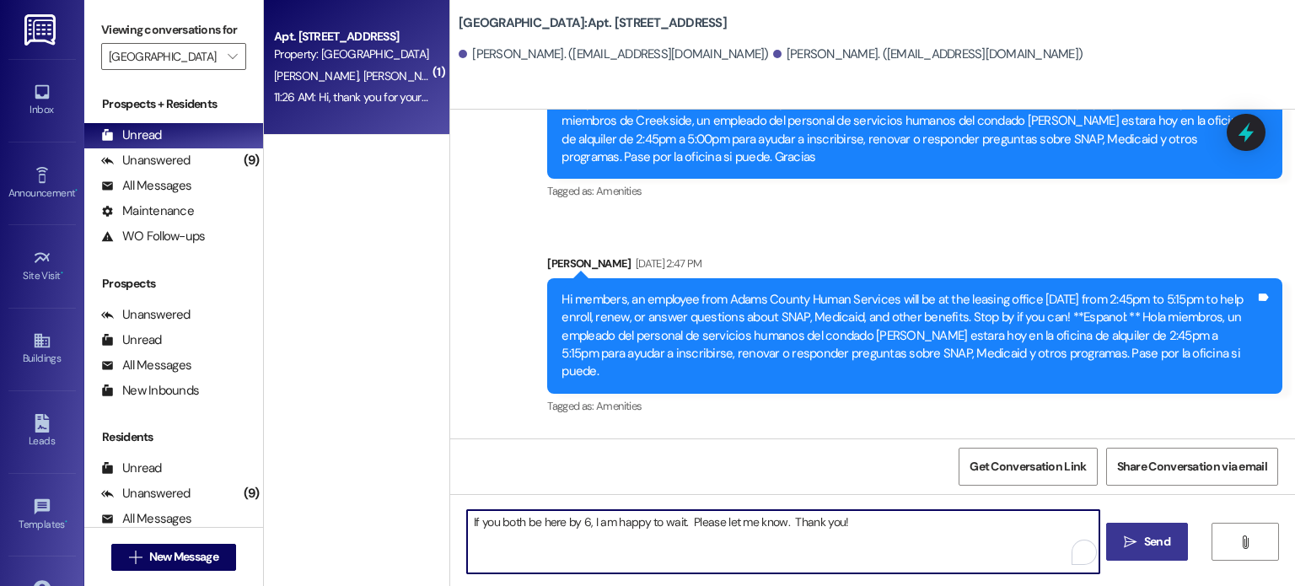
type textarea "If you both be here by 6, I am happy to wait. Please let me know. Thank you!"
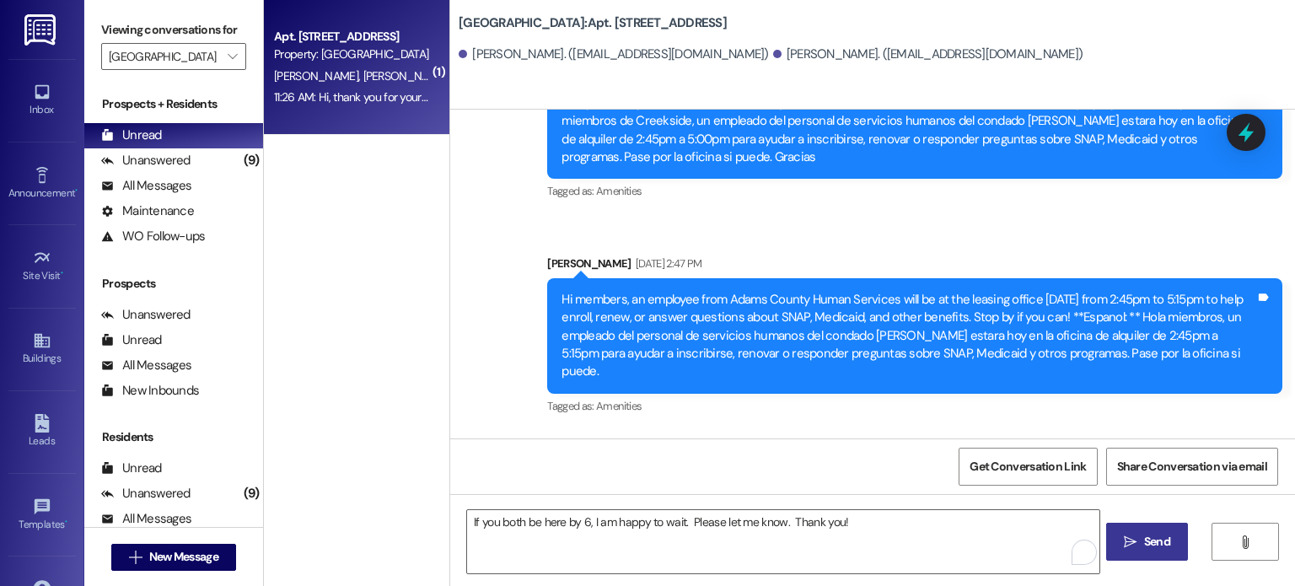
click at [1121, 546] on span " Send" at bounding box center [1146, 542] width 53 height 18
